Goal: Task Accomplishment & Management: Manage account settings

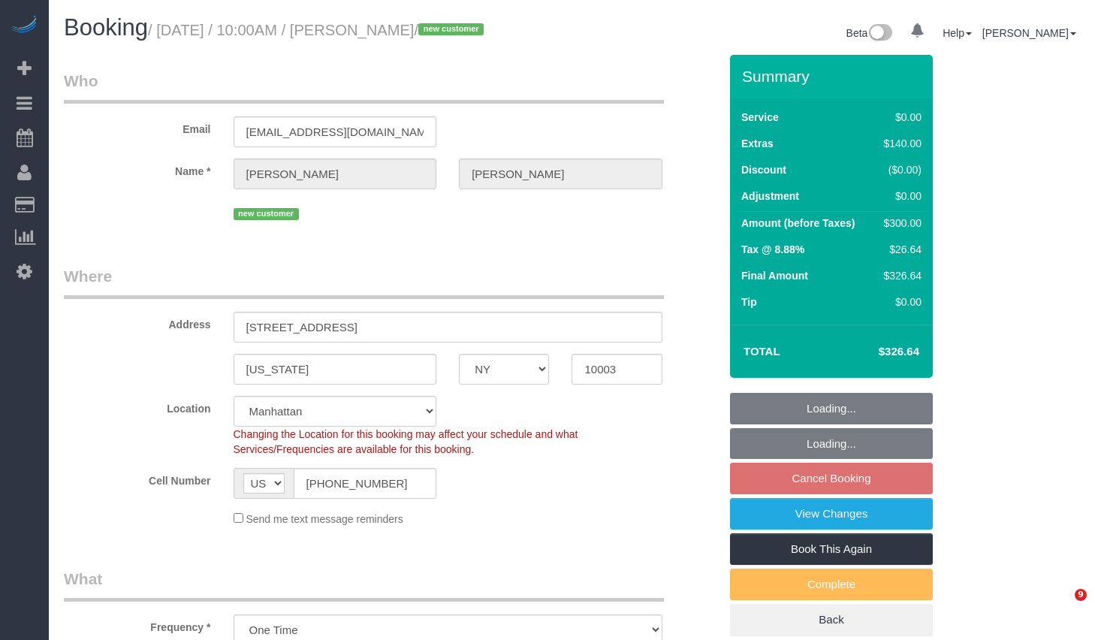
select select "NY"
select select "string:stripe-pm_1SACYU4VGloSiKo7ttLd1TkM"
select select "number:56"
select select "number:72"
select select "number:15"
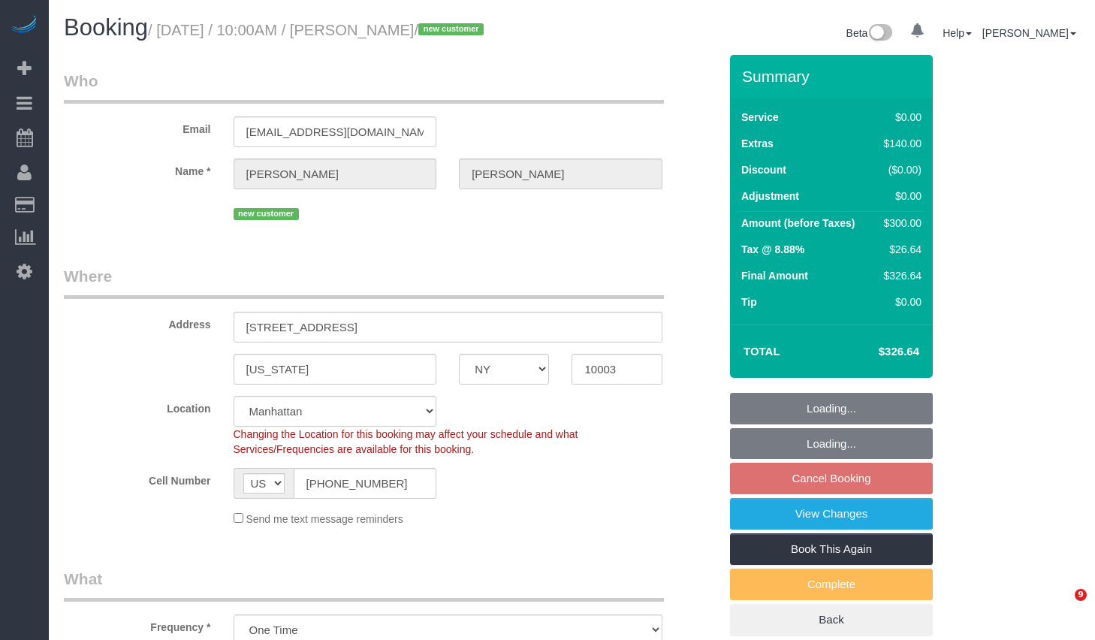
select select "number:6"
select select "object:1065"
select select "spot2"
select select "1"
select select "NY"
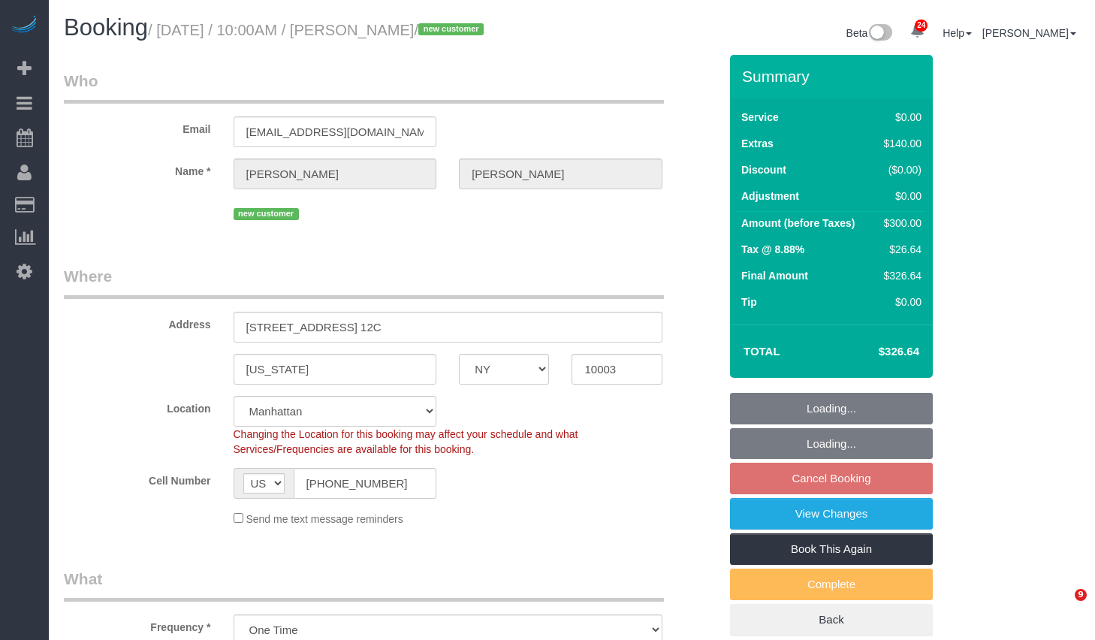
select select "number:56"
select select "number:72"
select select "number:15"
select select "number:6"
select select "object:1532"
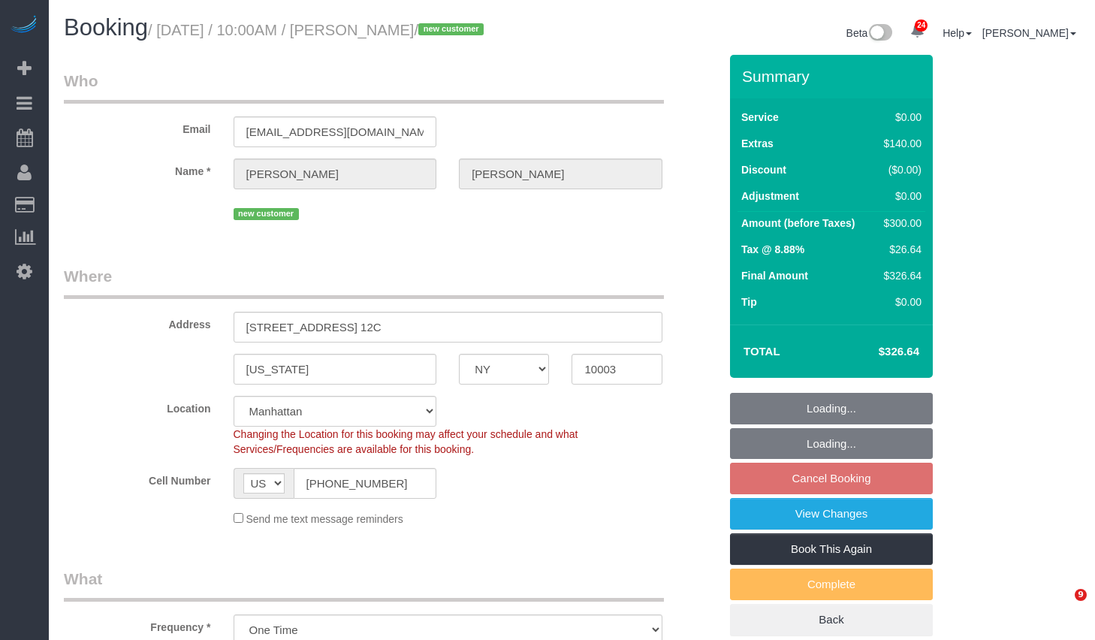
select select "1"
select select "spot2"
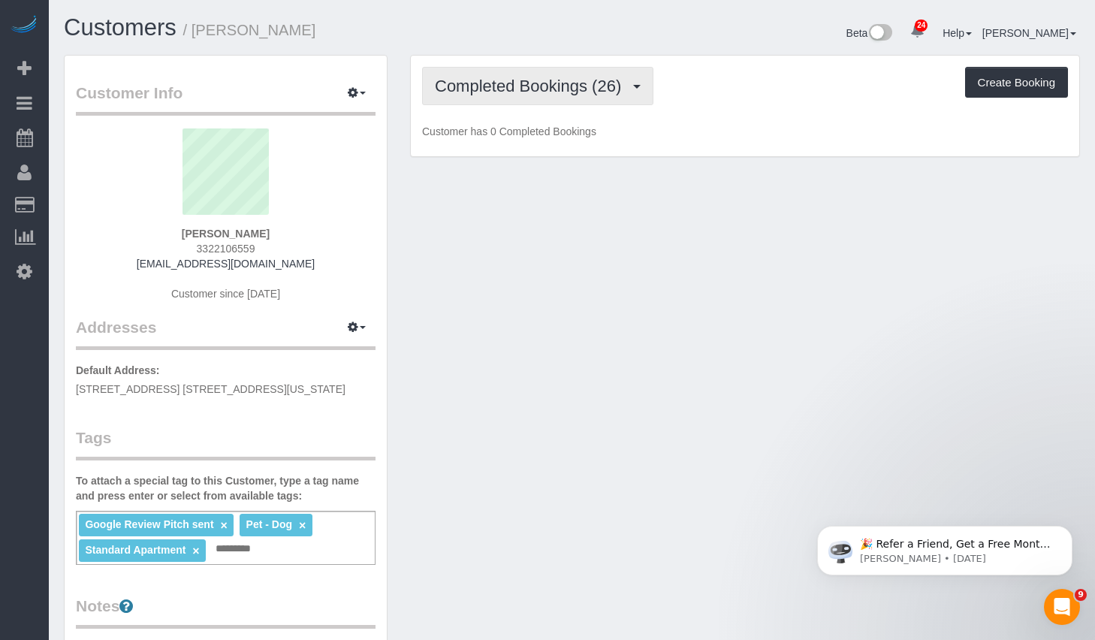
click at [487, 78] on span "Completed Bookings (26)" at bounding box center [532, 86] width 194 height 19
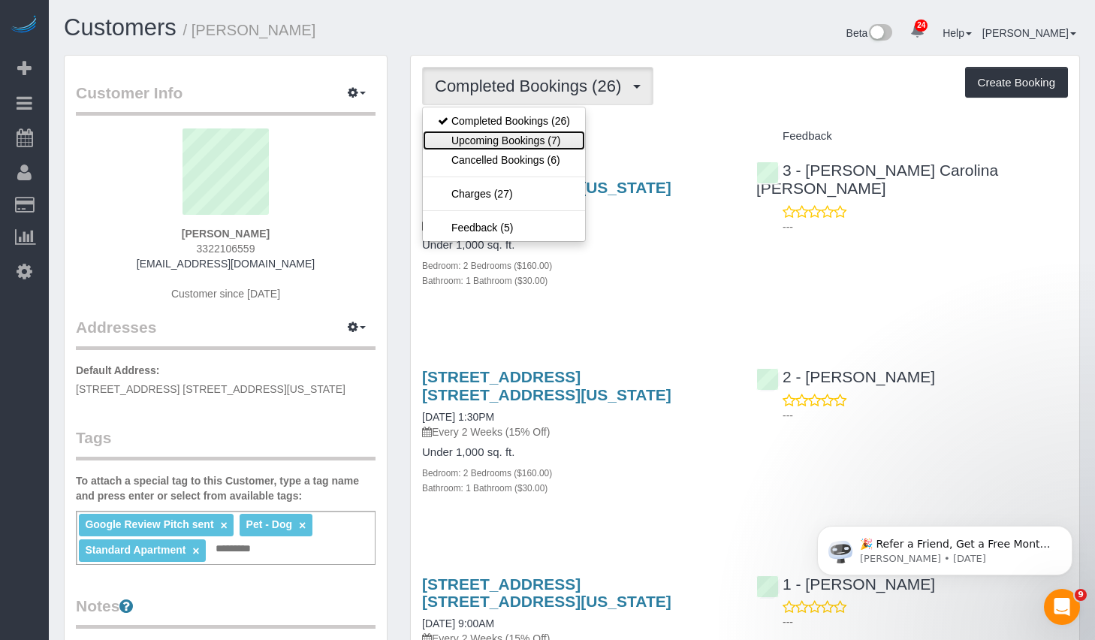
click at [478, 142] on link "Upcoming Bookings (7)" at bounding box center [504, 141] width 162 height 20
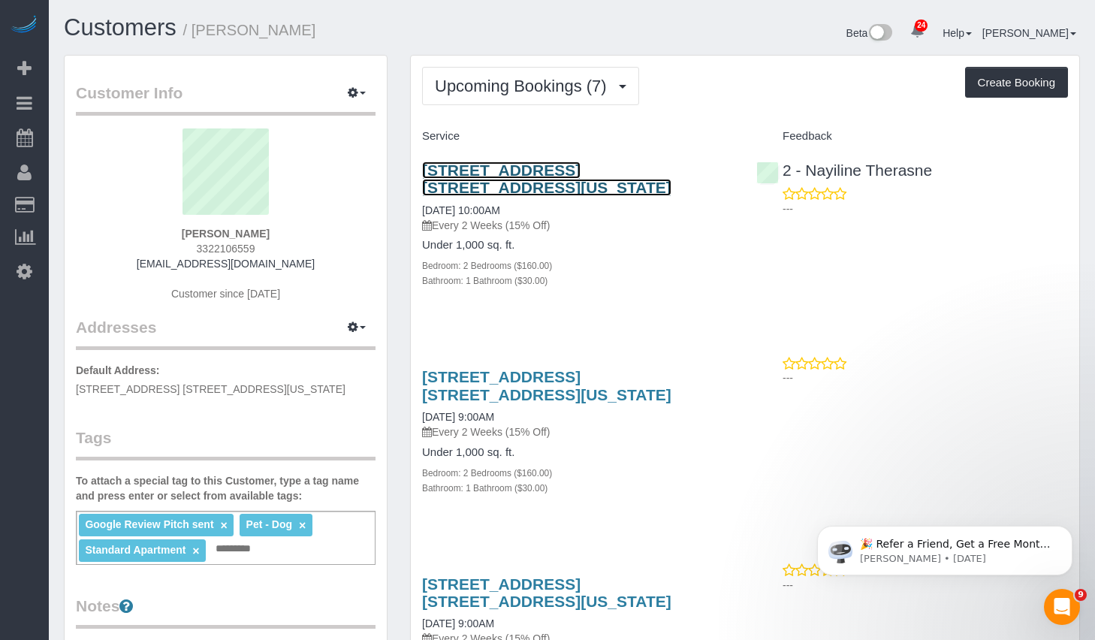
click at [472, 169] on link "[STREET_ADDRESS] [STREET_ADDRESS][US_STATE]" at bounding box center [546, 178] width 249 height 35
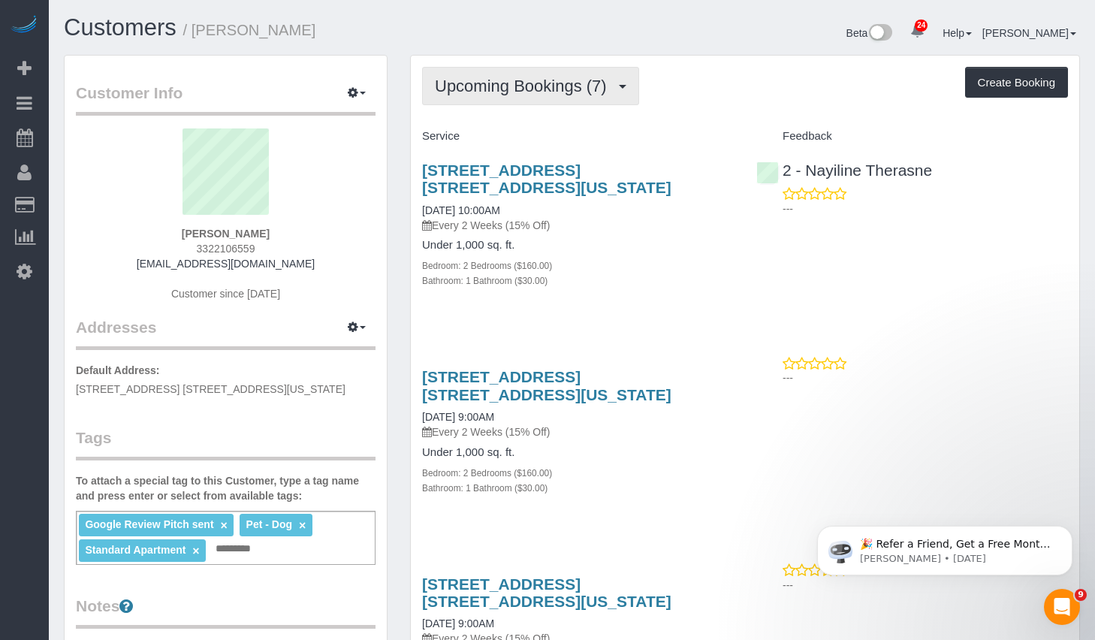
click at [508, 72] on button "Upcoming Bookings (7)" at bounding box center [530, 86] width 217 height 38
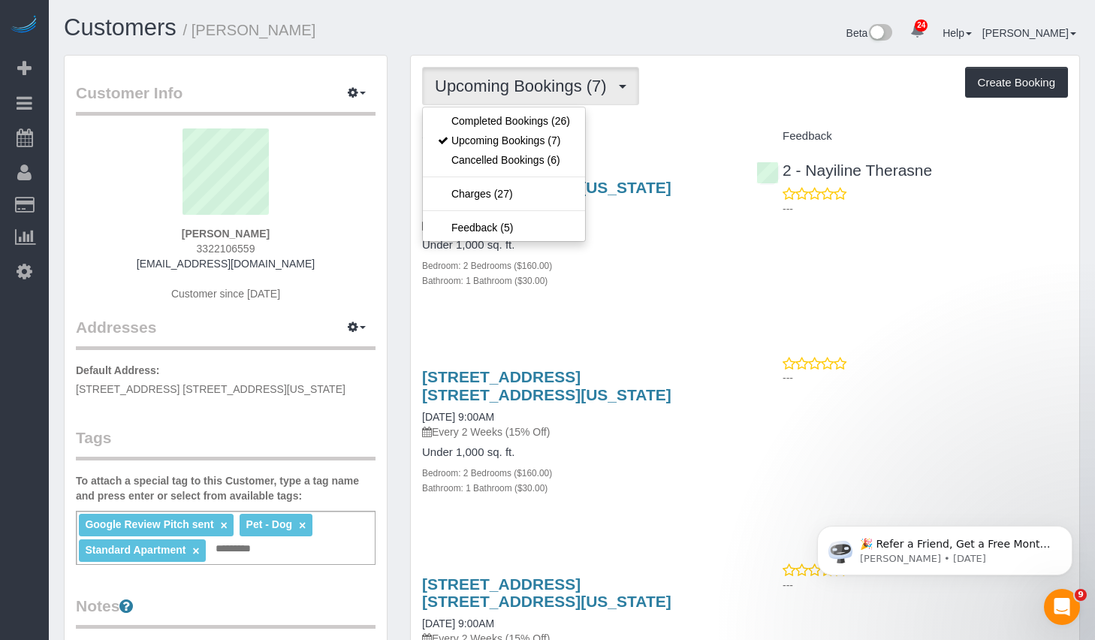
click at [664, 303] on div "245 West 25th Street, Apt. 6c, New York, NY 10001 09/23/2025 10:00AM Every 2 We…" at bounding box center [578, 233] width 334 height 169
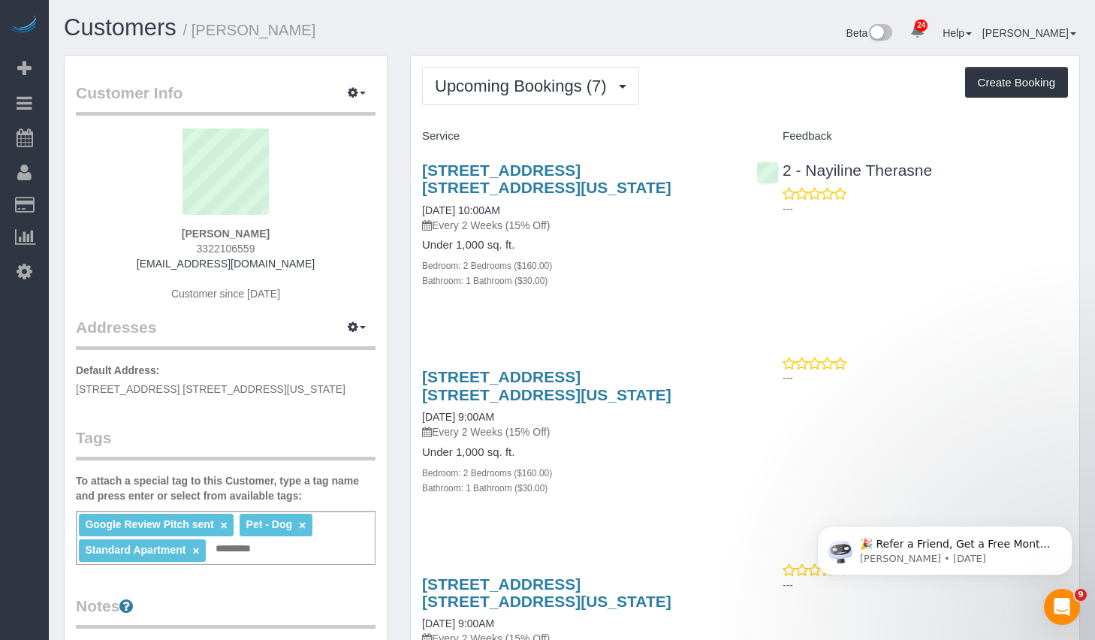
drag, startPoint x: 203, startPoint y: 31, endPoint x: 363, endPoint y: 38, distance: 160.8
click at [363, 38] on h1 "Customers / Devon Darrow" at bounding box center [312, 28] width 497 height 26
copy small "Devon Darrow"
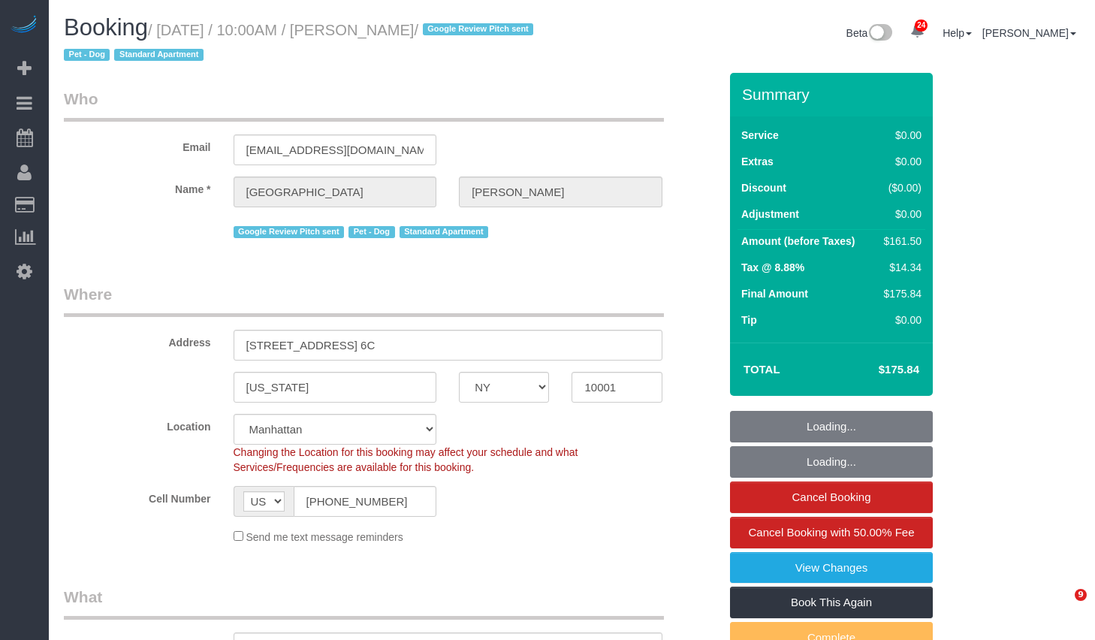
select select "NY"
select select "number:57"
select select "number:75"
select select "number:13"
select select "number:6"
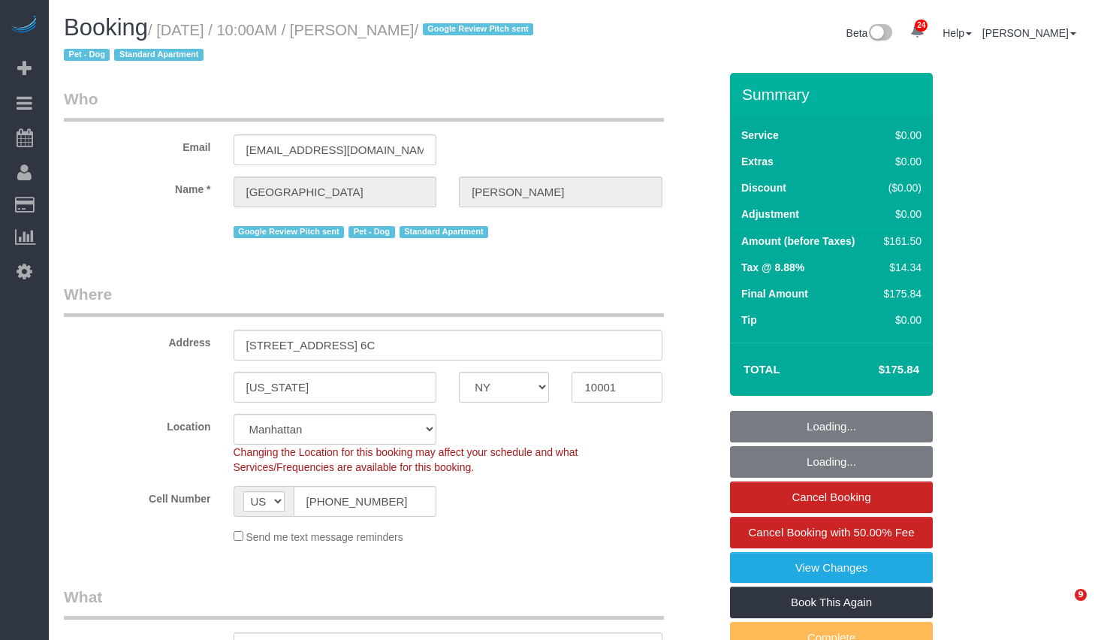
select select "2"
select select "spot1"
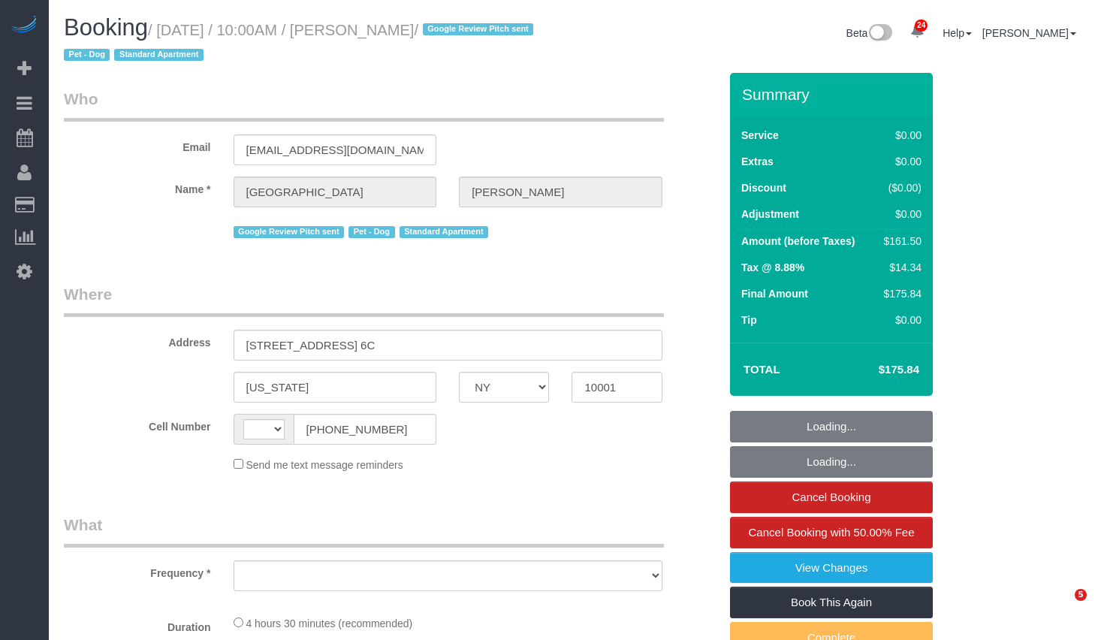
select select "NY"
select select "object:577"
select select "string:[GEOGRAPHIC_DATA]"
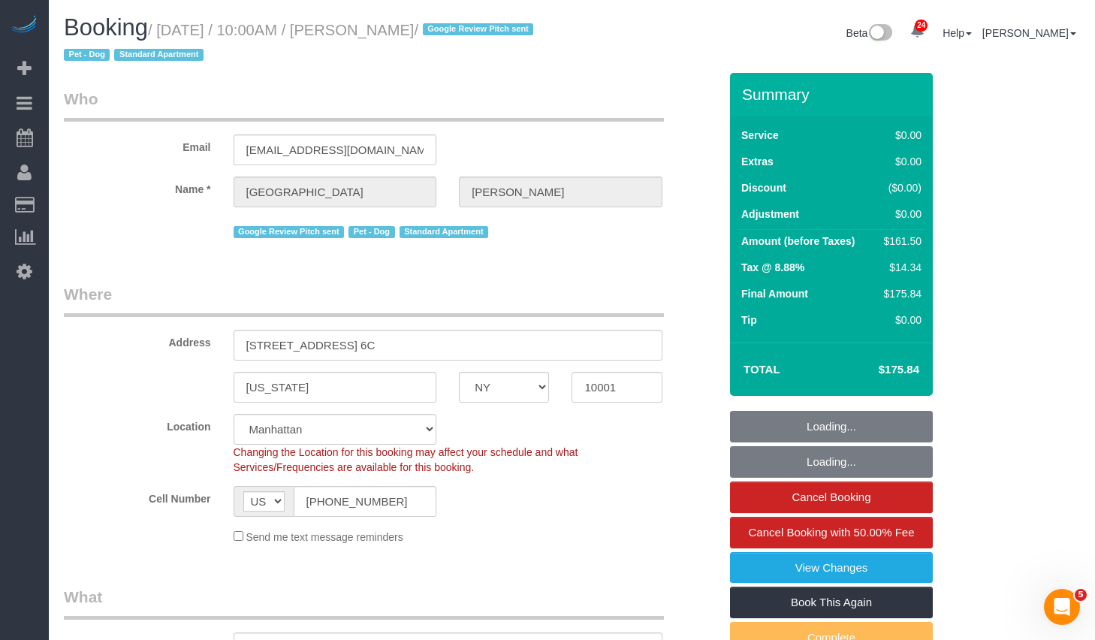
select select "string:stripe-pm_1Oe5Vq4VGloSiKo7A6D1LOqR"
select select "object:1086"
select select "2"
select select "number:57"
select select "number:75"
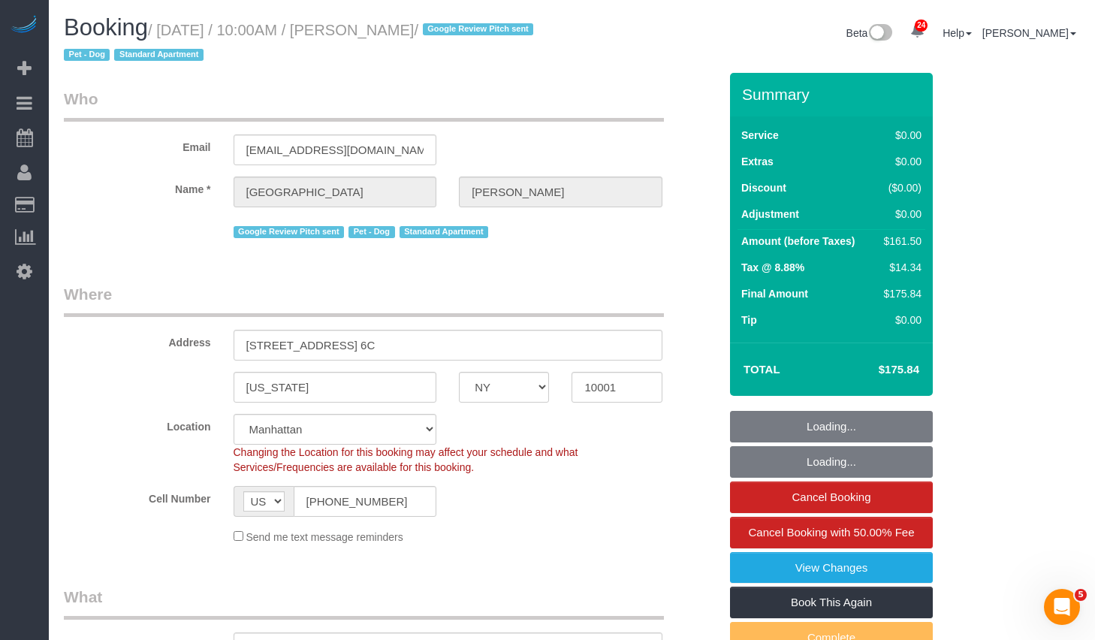
select select "number:13"
select select "number:6"
select select "spot1"
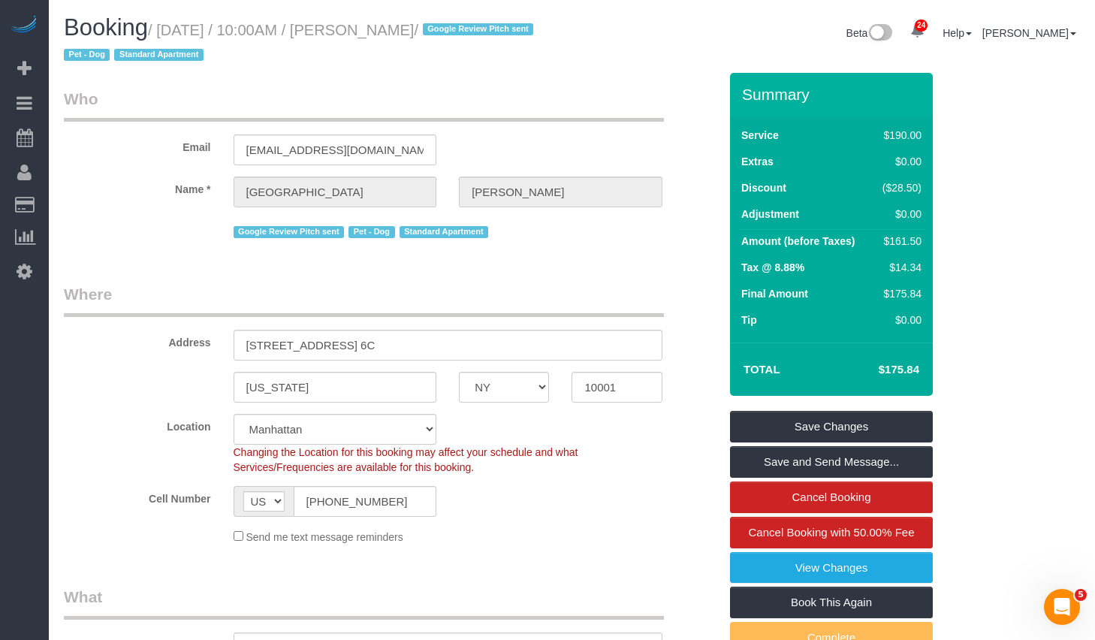
drag, startPoint x: 171, startPoint y: 29, endPoint x: 490, endPoint y: 35, distance: 318.4
click at [490, 35] on small "/ [DATE] / 10:00AM / [PERSON_NAME] / Google Review Pitch sent Pet - Dog Standar…" at bounding box center [301, 43] width 474 height 42
copy small "[DATE] / 10:00AM / [PERSON_NAME]"
click at [826, 571] on link "View Changes" at bounding box center [831, 568] width 203 height 32
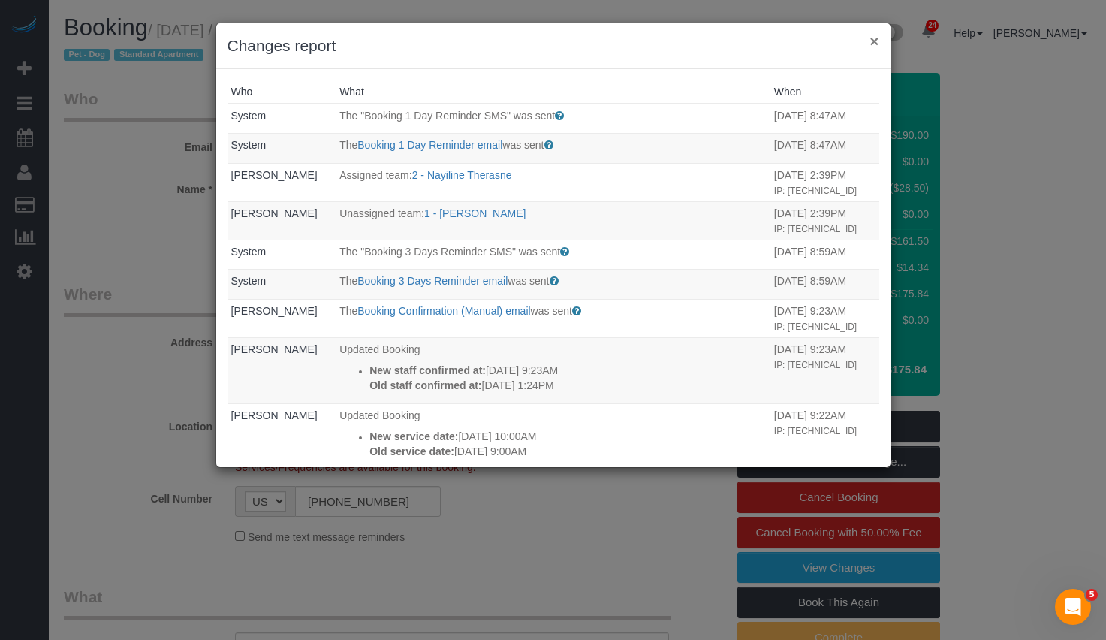
click at [875, 40] on button "×" at bounding box center [874, 41] width 9 height 16
